Goal: Task Accomplishment & Management: Manage account settings

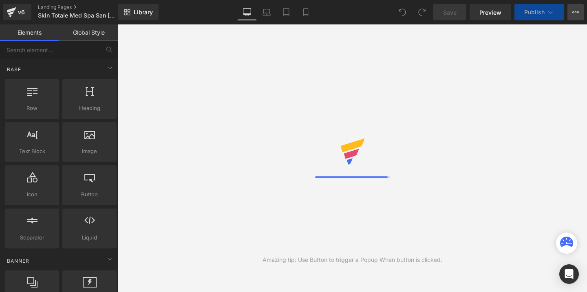
click at [577, 14] on icon at bounding box center [575, 12] width 7 height 7
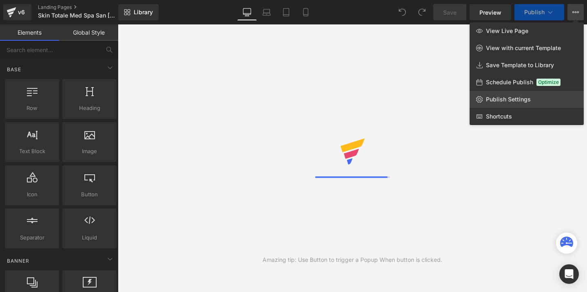
click at [515, 97] on span "Publish Settings" at bounding box center [508, 99] width 45 height 7
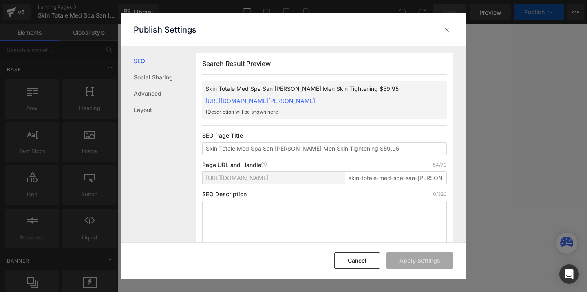
scroll to position [0, 0]
click at [418, 184] on input "skin-totale-med-spa-san-[PERSON_NAME]-men-skin-tightening-59-95" at bounding box center [396, 177] width 102 height 13
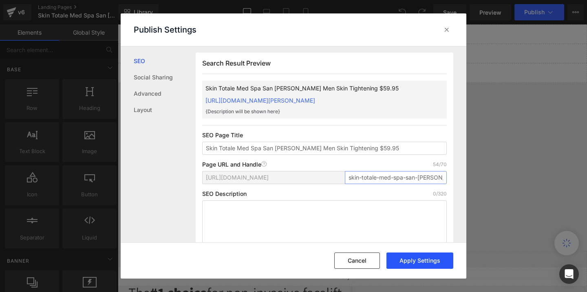
type input "skin-totale-med-spa-san-[PERSON_NAME]-men-skin-tightening-59-95"
click at [418, 267] on button "Apply Settings" at bounding box center [419, 261] width 67 height 16
click at [445, 32] on icon at bounding box center [447, 30] width 8 height 8
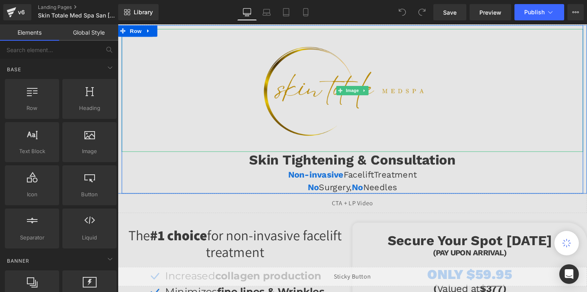
scroll to position [316, 0]
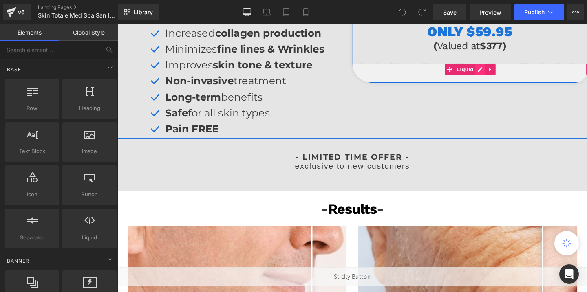
click at [499, 72] on div "Liquid" at bounding box center [487, 75] width 247 height 20
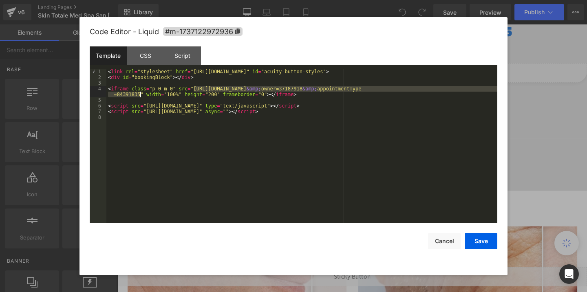
drag, startPoint x: 194, startPoint y: 87, endPoint x: 141, endPoint y: 95, distance: 53.9
click at [141, 95] on div "< link rel = "stylesheet" href = "[URL][DOMAIN_NAME]" id = "acuity-button-style…" at bounding box center [301, 151] width 391 height 165
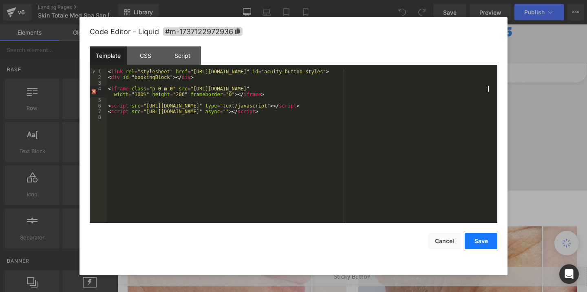
click at [476, 233] on button "Save" at bounding box center [481, 241] width 33 height 16
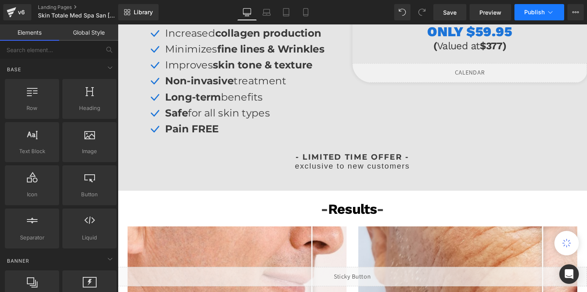
click at [533, 18] on button "Publish" at bounding box center [539, 12] width 50 height 16
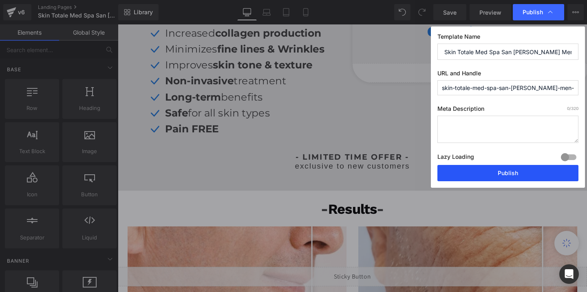
click at [486, 168] on button "Publish" at bounding box center [507, 173] width 141 height 16
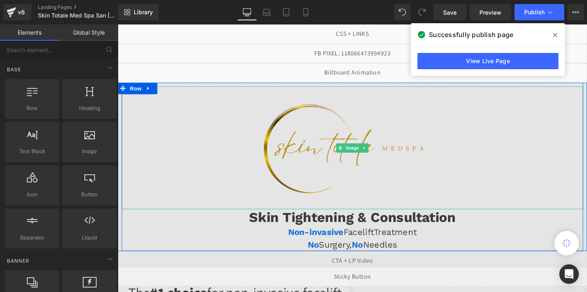
click at [308, 139] on img at bounding box center [364, 154] width 194 height 129
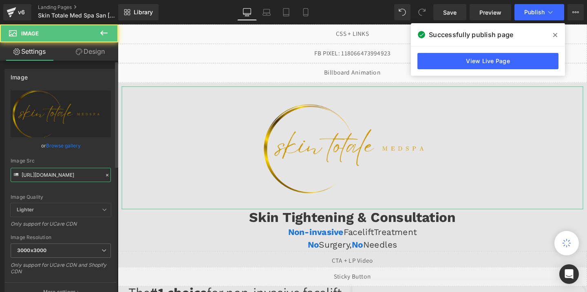
click at [62, 171] on input "[URL][DOMAIN_NAME]" at bounding box center [61, 175] width 100 height 14
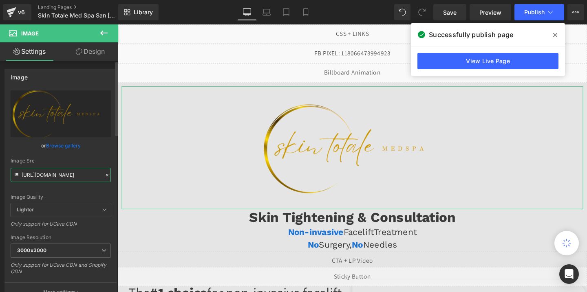
click at [62, 171] on input "[URL][DOMAIN_NAME]" at bounding box center [61, 175] width 100 height 14
click at [71, 175] on input "[URL][DOMAIN_NAME]" at bounding box center [61, 175] width 100 height 14
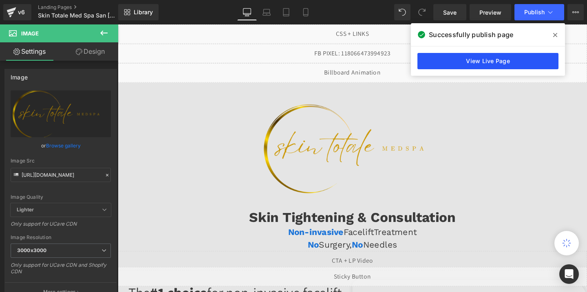
click at [452, 61] on link "View Live Page" at bounding box center [487, 61] width 141 height 16
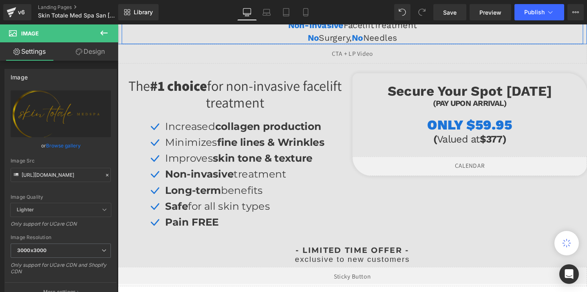
scroll to position [238, 0]
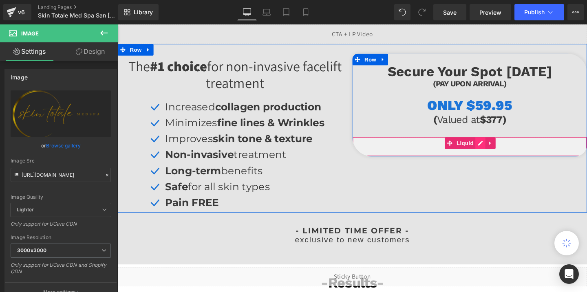
click at [500, 148] on div "Liquid" at bounding box center [487, 153] width 247 height 20
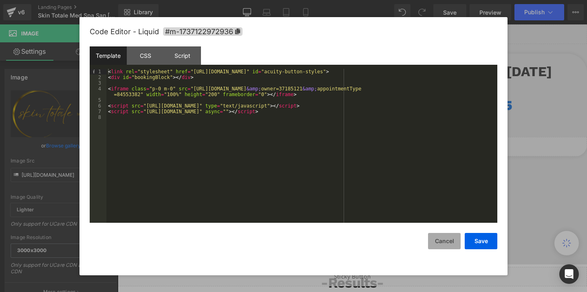
click at [443, 245] on button "Cancel" at bounding box center [444, 241] width 33 height 16
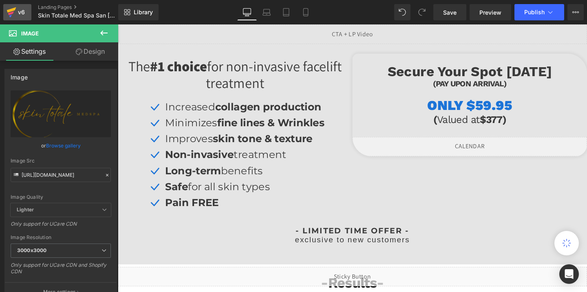
click at [11, 12] on icon at bounding box center [11, 13] width 6 height 4
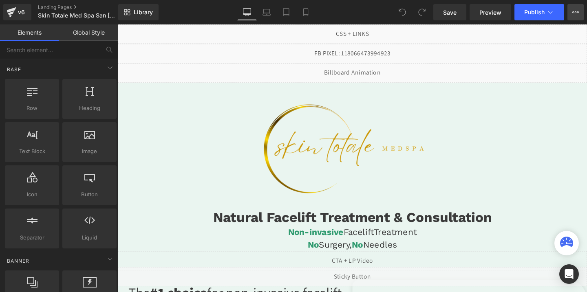
click at [579, 9] on button "View Live Page View with current Template Save Template to Library Schedule Pub…" at bounding box center [575, 12] width 16 height 16
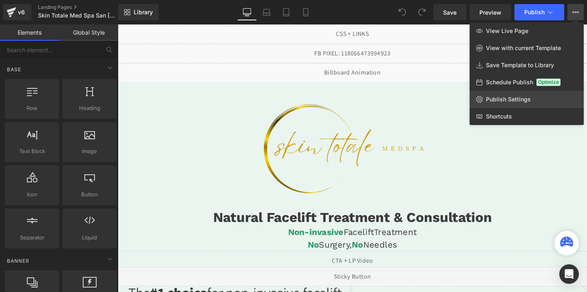
click at [510, 101] on span "Publish Settings" at bounding box center [508, 99] width 45 height 7
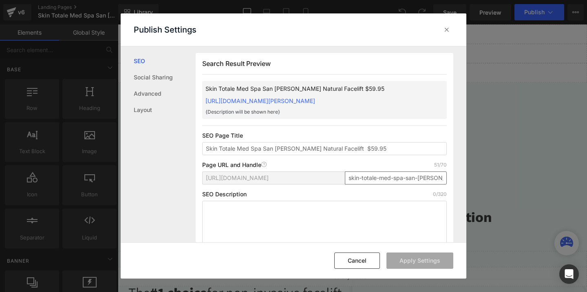
scroll to position [0, 0]
click at [416, 184] on input "skin-totale-med-spa-san-jose-natural-facelift-59-95" at bounding box center [396, 177] width 102 height 13
type input "skin-totale-med-spa-san-juan-natural-facelift-59-95"
click at [416, 259] on button "Apply Settings" at bounding box center [419, 261] width 67 height 16
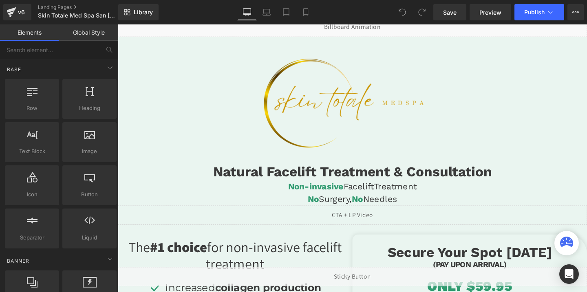
scroll to position [0, 0]
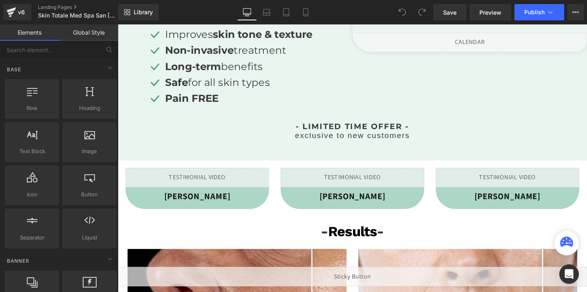
click at [526, 167] on div "Liquid Laura Z. Heading Row Liquid Cindy C. Heading Row Liquid Polina A. Headin…" at bounding box center [364, 194] width 493 height 55
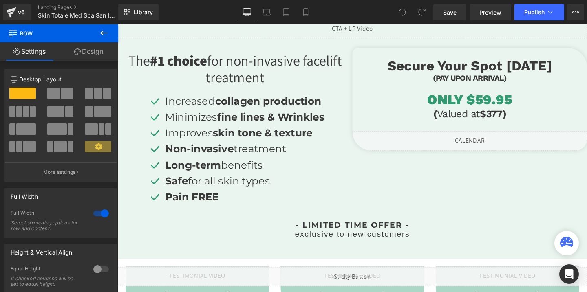
scroll to position [244, 0]
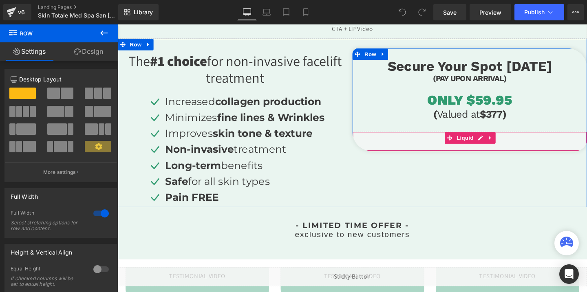
click at [526, 148] on div "Liquid" at bounding box center [487, 147] width 247 height 20
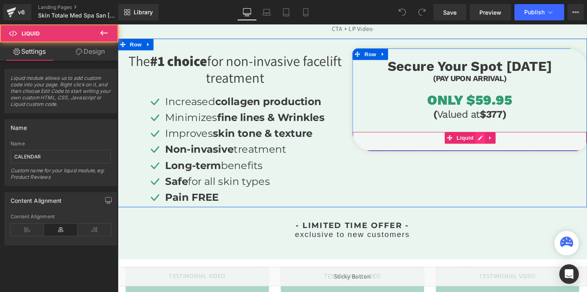
click at [498, 141] on div "Liquid" at bounding box center [487, 147] width 247 height 20
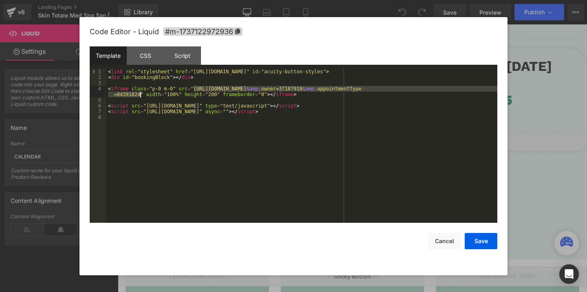
drag, startPoint x: 194, startPoint y: 87, endPoint x: 139, endPoint y: 95, distance: 55.2
click at [139, 95] on div "< link rel = "stylesheet" href = "https://embed.acuityscheduling.com/embed/butt…" at bounding box center [301, 151] width 391 height 165
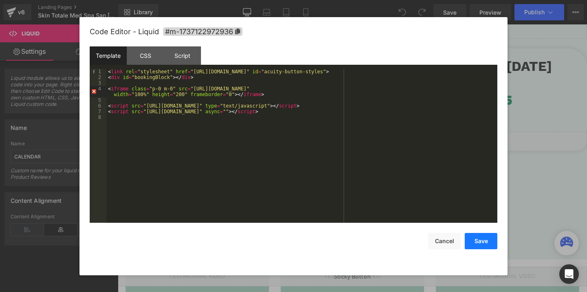
click at [475, 233] on button "Save" at bounding box center [481, 241] width 33 height 16
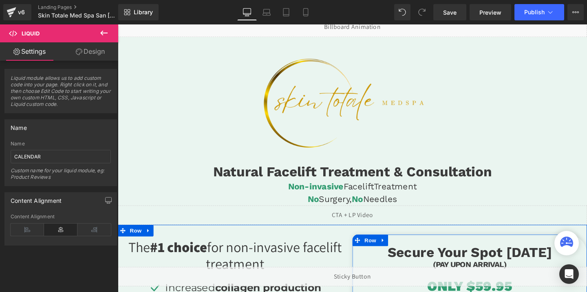
scroll to position [0, 0]
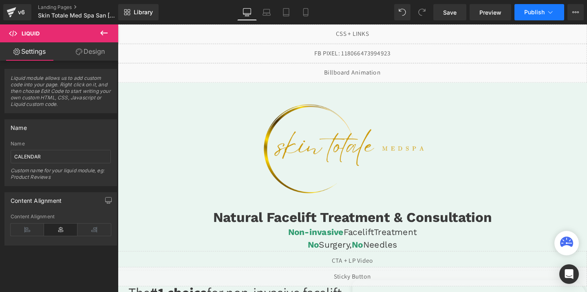
click at [535, 6] on button "Publish" at bounding box center [539, 12] width 50 height 16
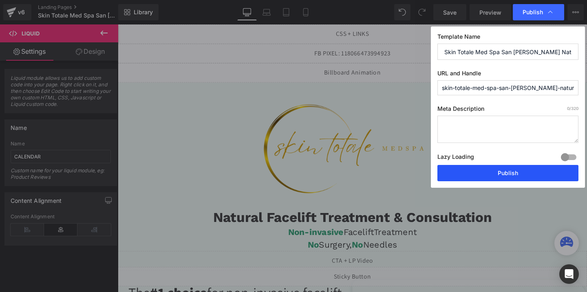
click at [498, 173] on button "Publish" at bounding box center [507, 173] width 141 height 16
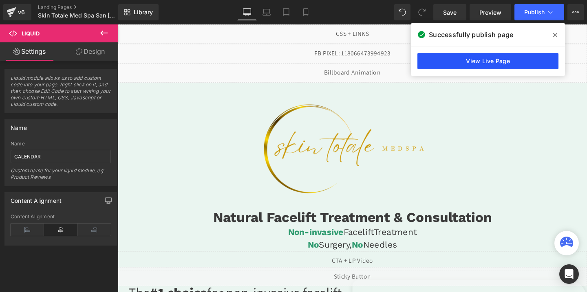
click at [451, 66] on link "View Live Page" at bounding box center [487, 61] width 141 height 16
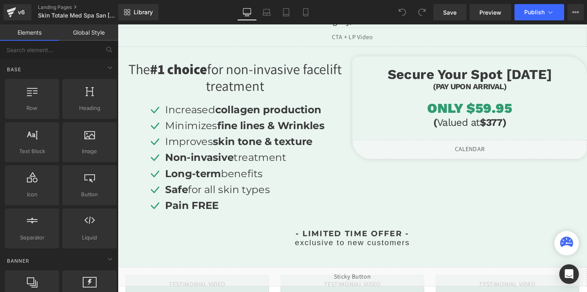
scroll to position [257, 0]
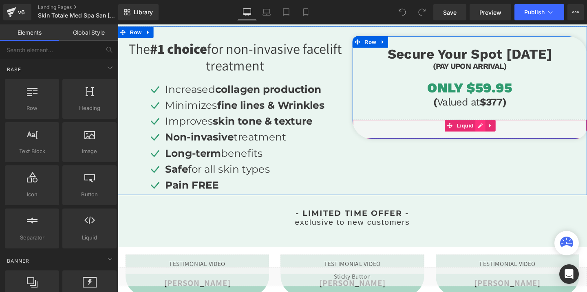
click at [497, 133] on div "Liquid" at bounding box center [487, 134] width 247 height 20
